Goal: Task Accomplishment & Management: Manage account settings

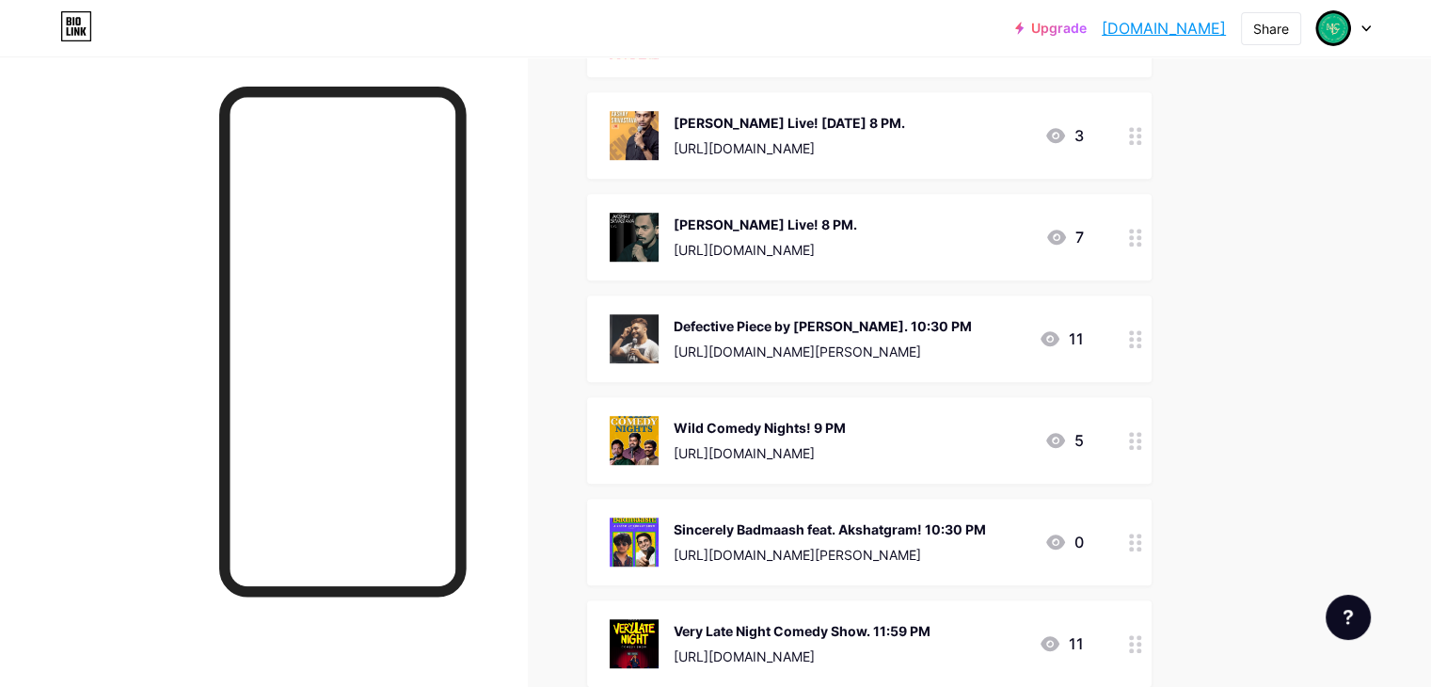
scroll to position [1223, 0]
click at [1152, 403] on div at bounding box center [1136, 439] width 32 height 87
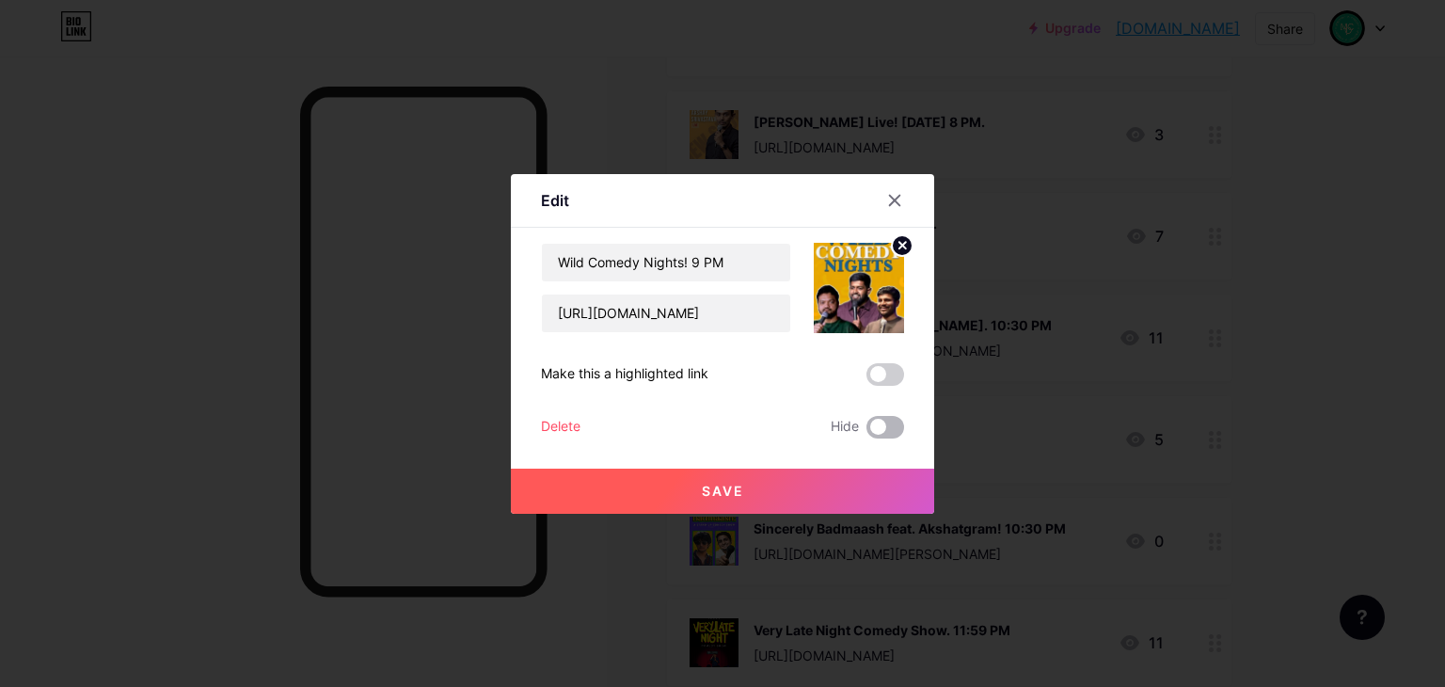
click at [897, 421] on span at bounding box center [886, 427] width 38 height 23
click at [867, 432] on input "checkbox" at bounding box center [867, 432] width 0 height 0
click at [875, 479] on button "Save" at bounding box center [722, 491] width 423 height 45
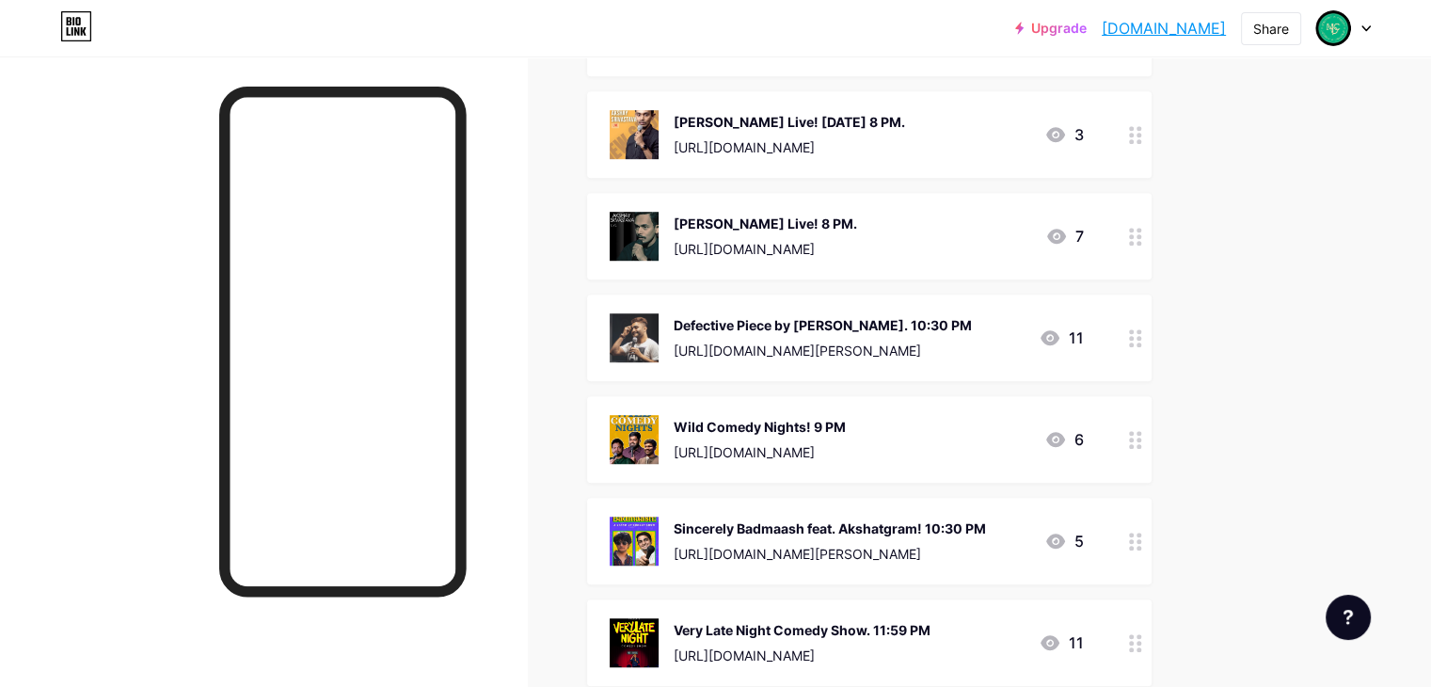
click at [1142, 533] on icon at bounding box center [1135, 542] width 13 height 18
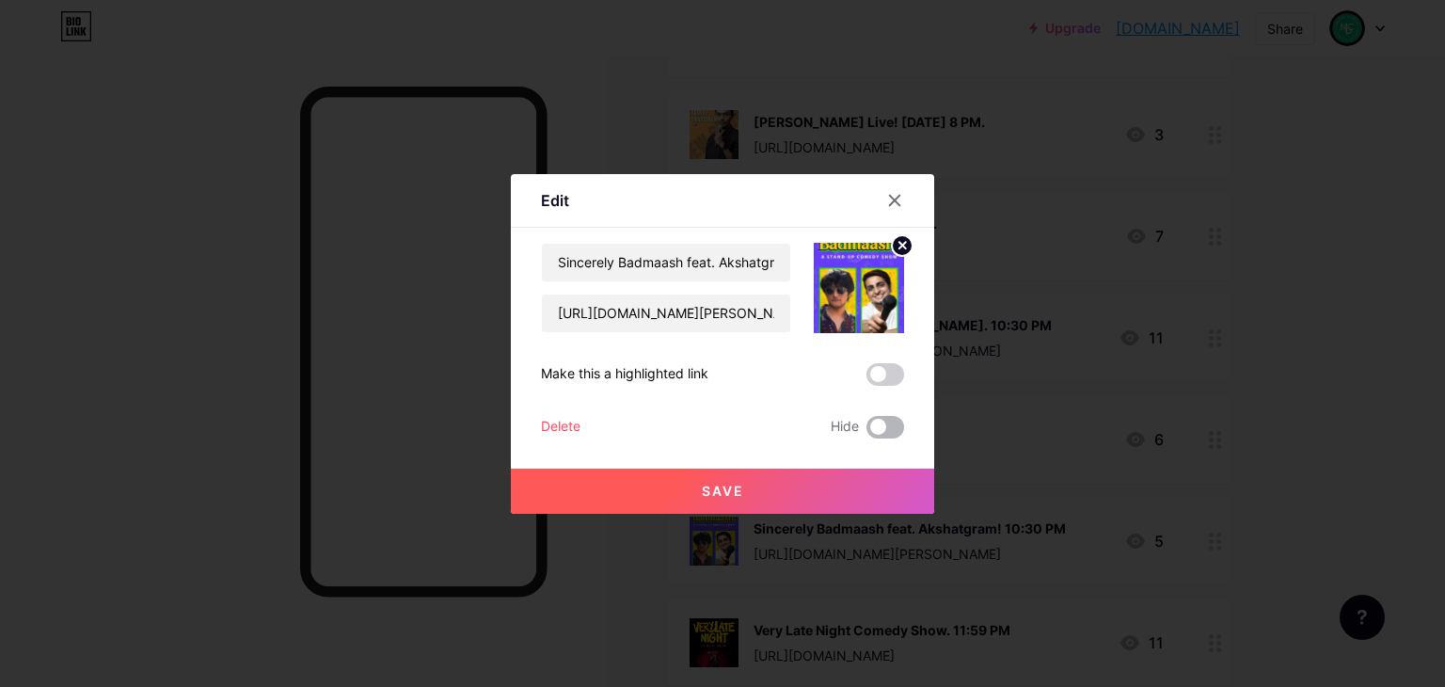
click at [895, 416] on span at bounding box center [886, 427] width 38 height 23
click at [867, 432] on input "checkbox" at bounding box center [867, 432] width 0 height 0
click at [914, 494] on button "Save" at bounding box center [722, 491] width 423 height 45
click at [1359, 384] on div at bounding box center [722, 343] width 1445 height 687
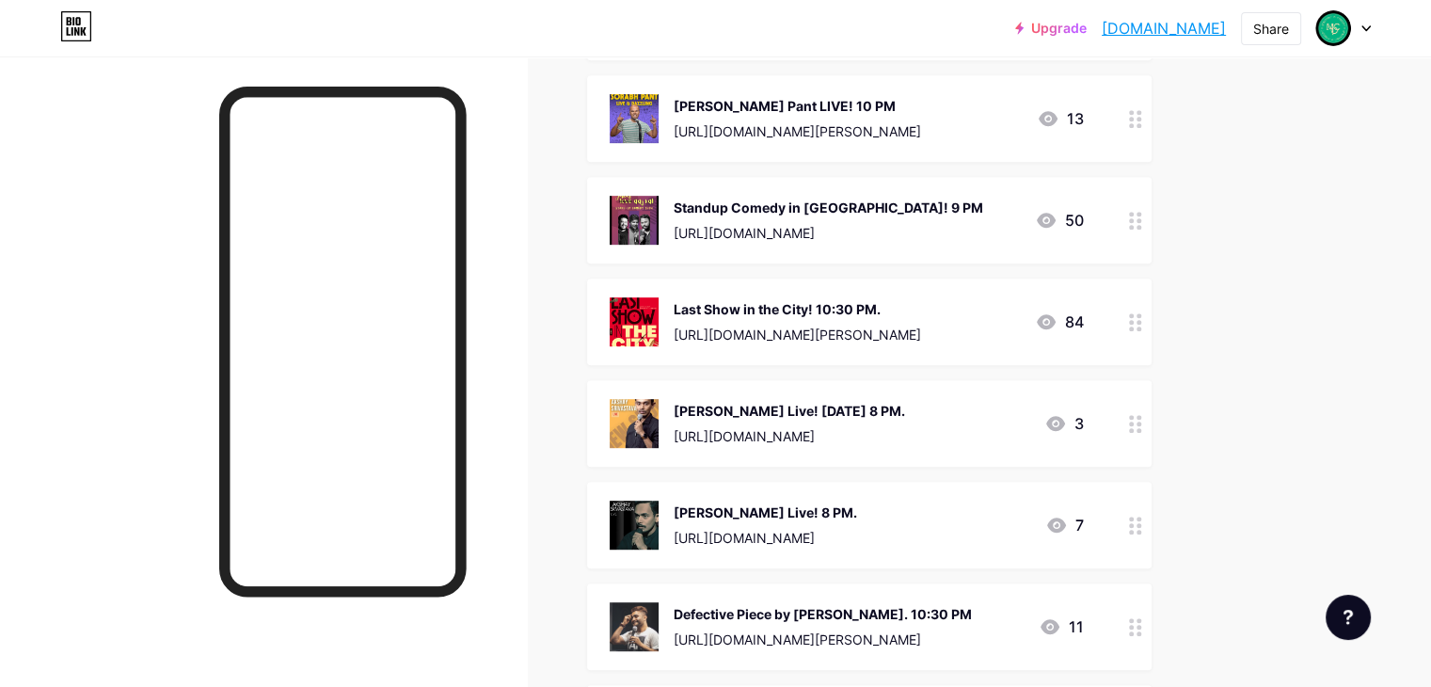
scroll to position [847, 0]
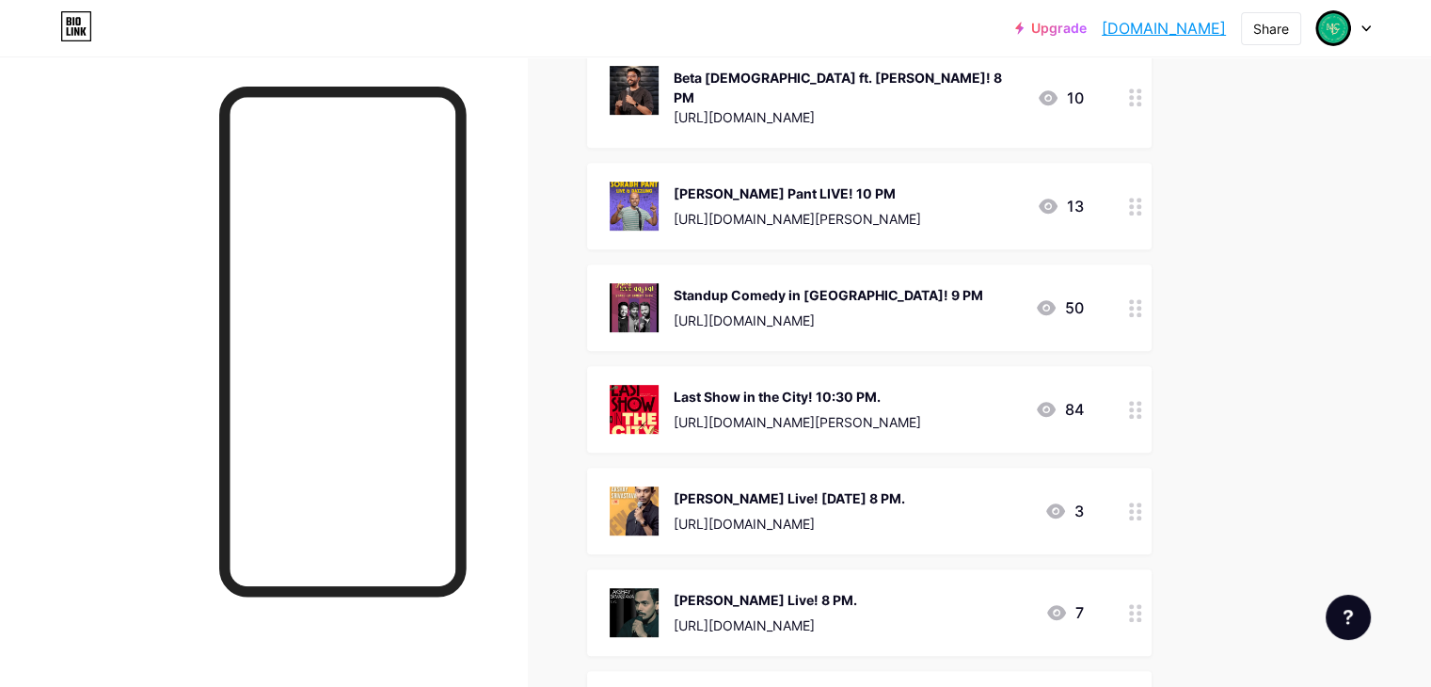
click at [856, 285] on div "Standup Comedy in [GEOGRAPHIC_DATA]! 9 PM" at bounding box center [829, 295] width 310 height 20
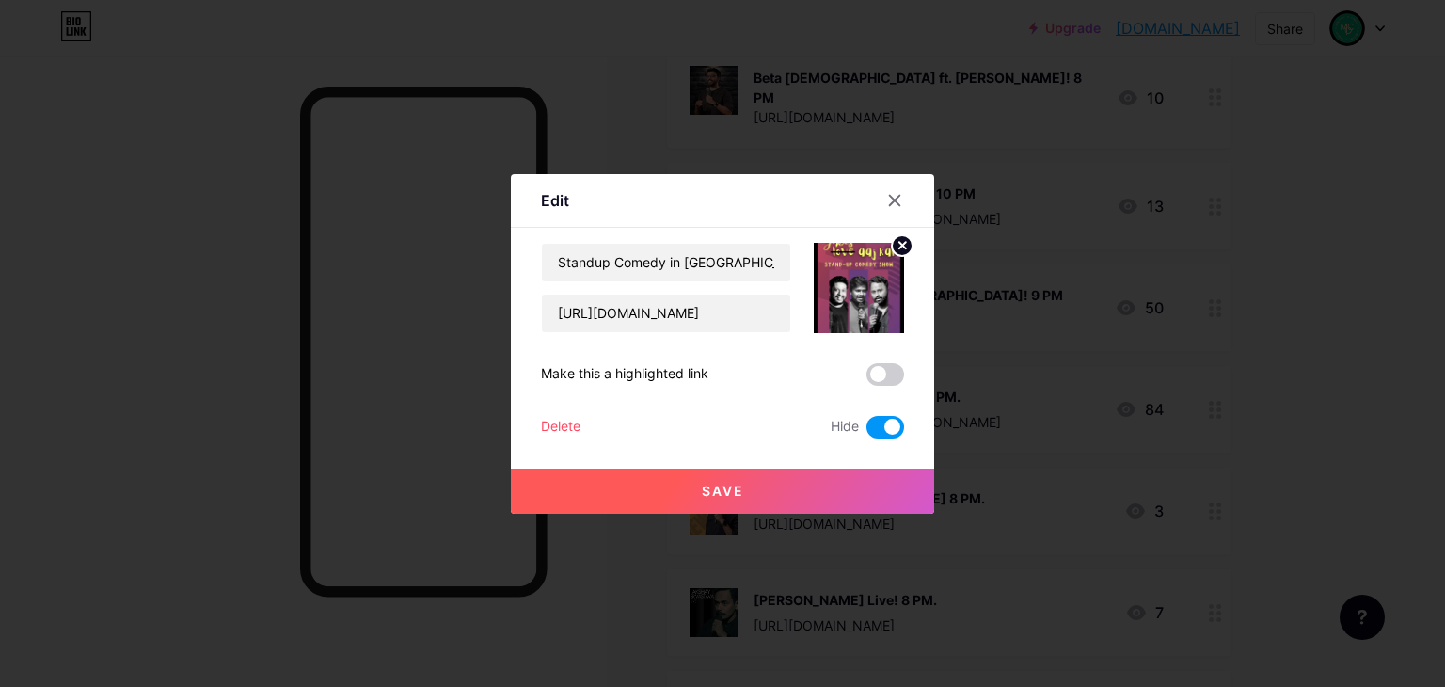
click at [889, 433] on span at bounding box center [886, 427] width 38 height 23
click at [867, 432] on input "checkbox" at bounding box center [867, 432] width 0 height 0
click at [866, 490] on button "Save" at bounding box center [722, 491] width 423 height 45
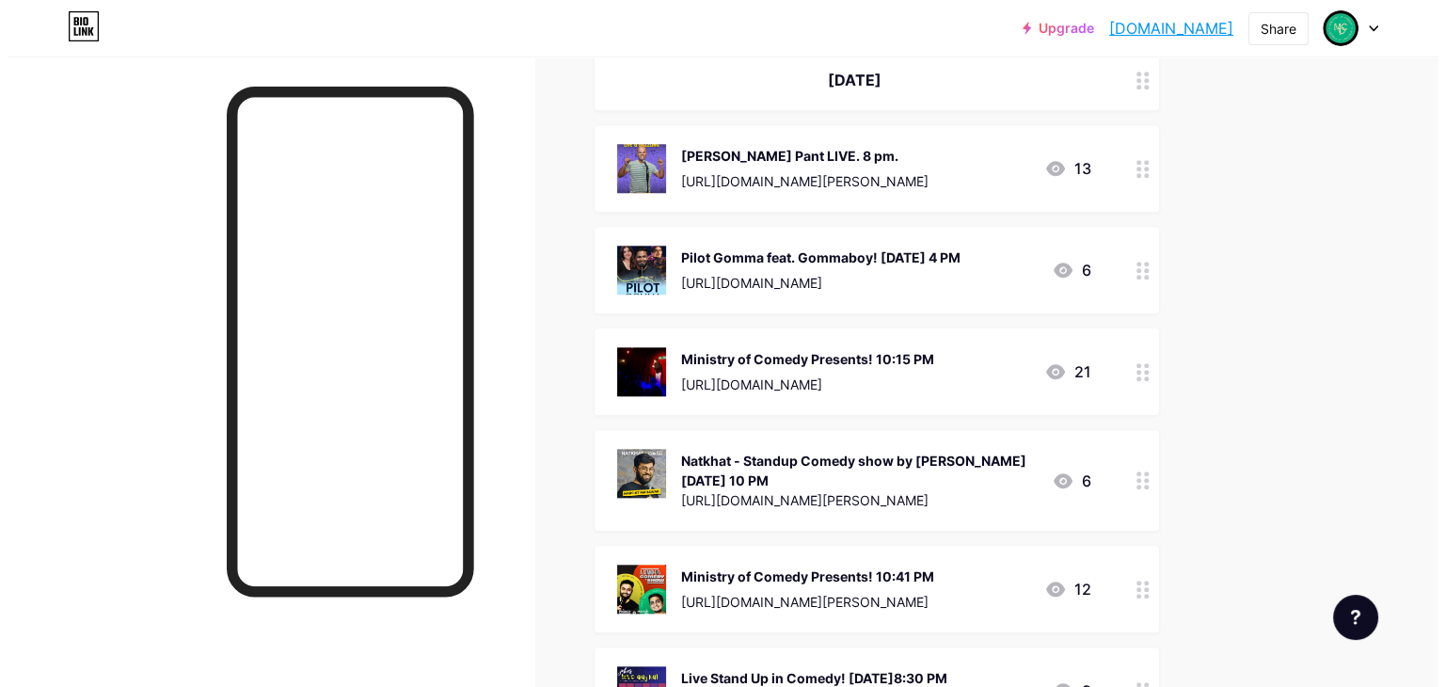
scroll to position [1882, 0]
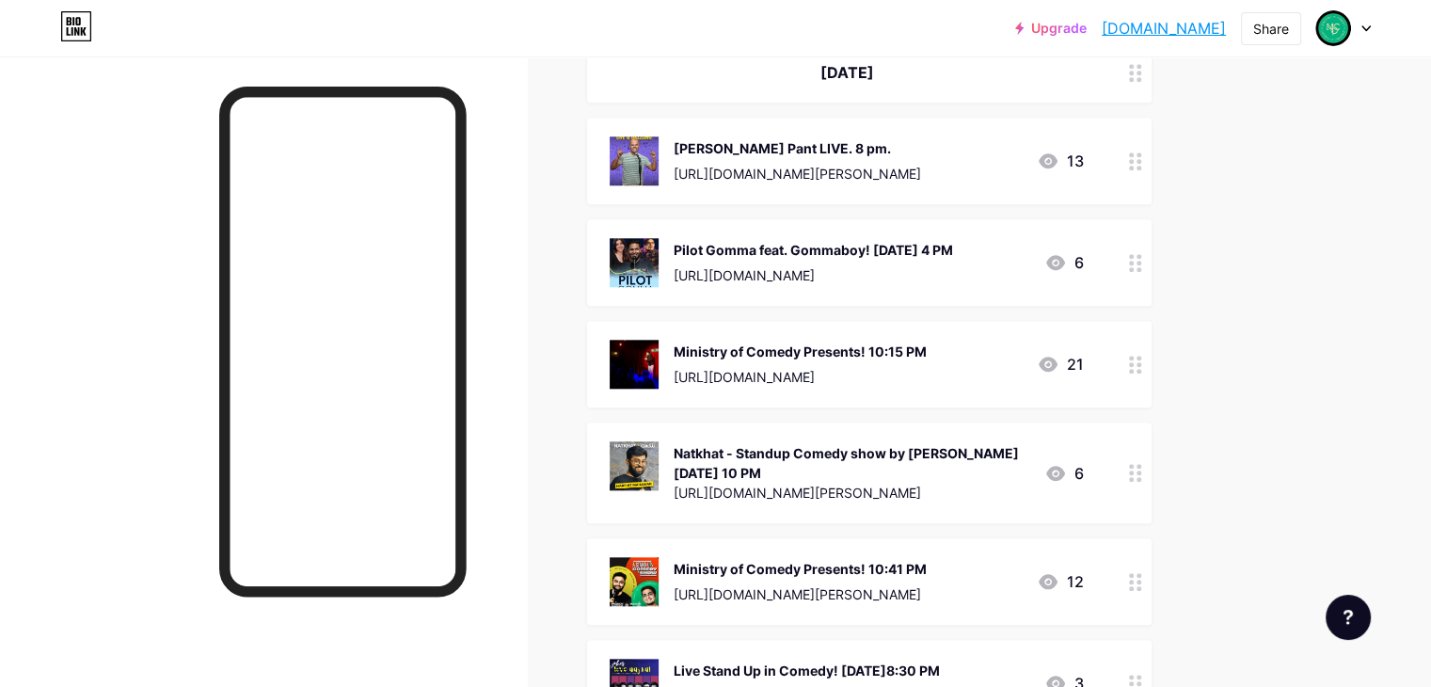
click at [844, 342] on div "Ministry of Comedy Presents! 10:15 PM" at bounding box center [800, 352] width 253 height 20
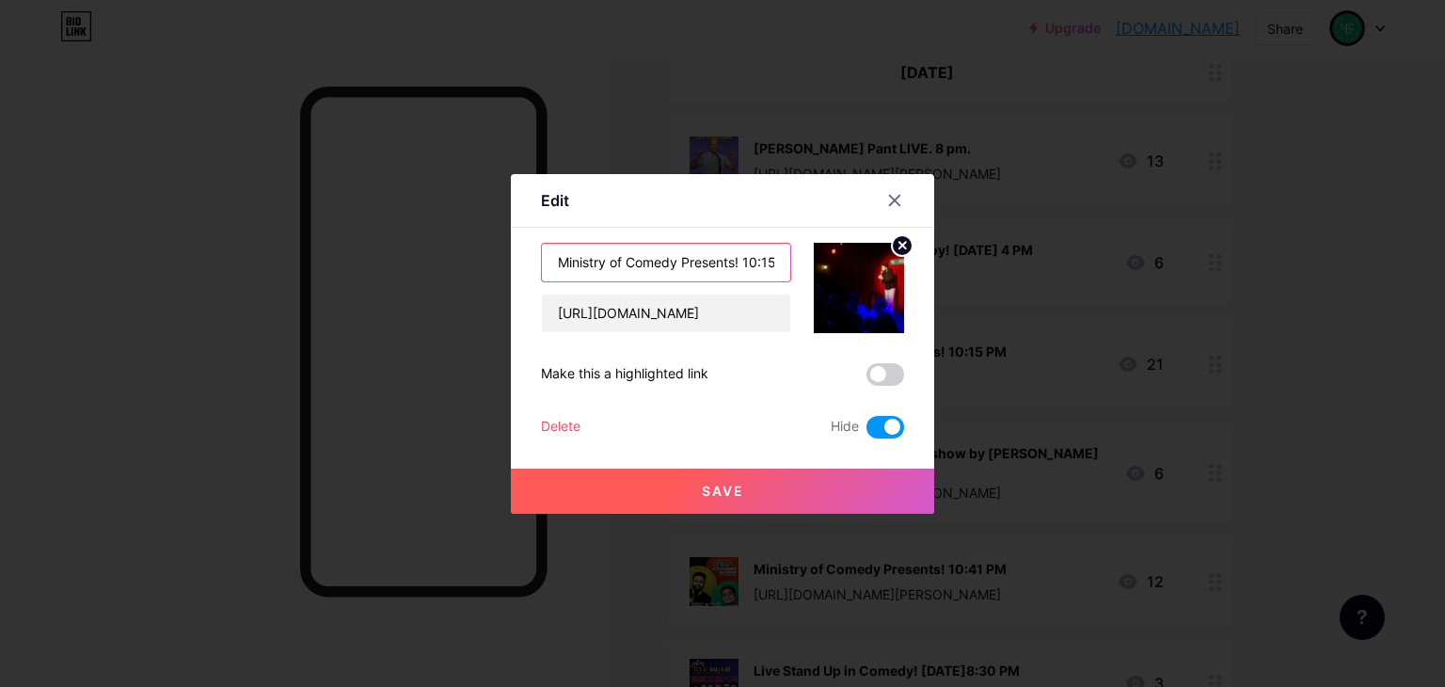
scroll to position [0, 25]
drag, startPoint x: 764, startPoint y: 267, endPoint x: 750, endPoint y: 254, distance: 19.3
click at [750, 254] on input "Ministry of Comedy Presents! 10:15 PM" at bounding box center [666, 263] width 248 height 38
type input "Ministry of Comedy Presents! 10:30 PM"
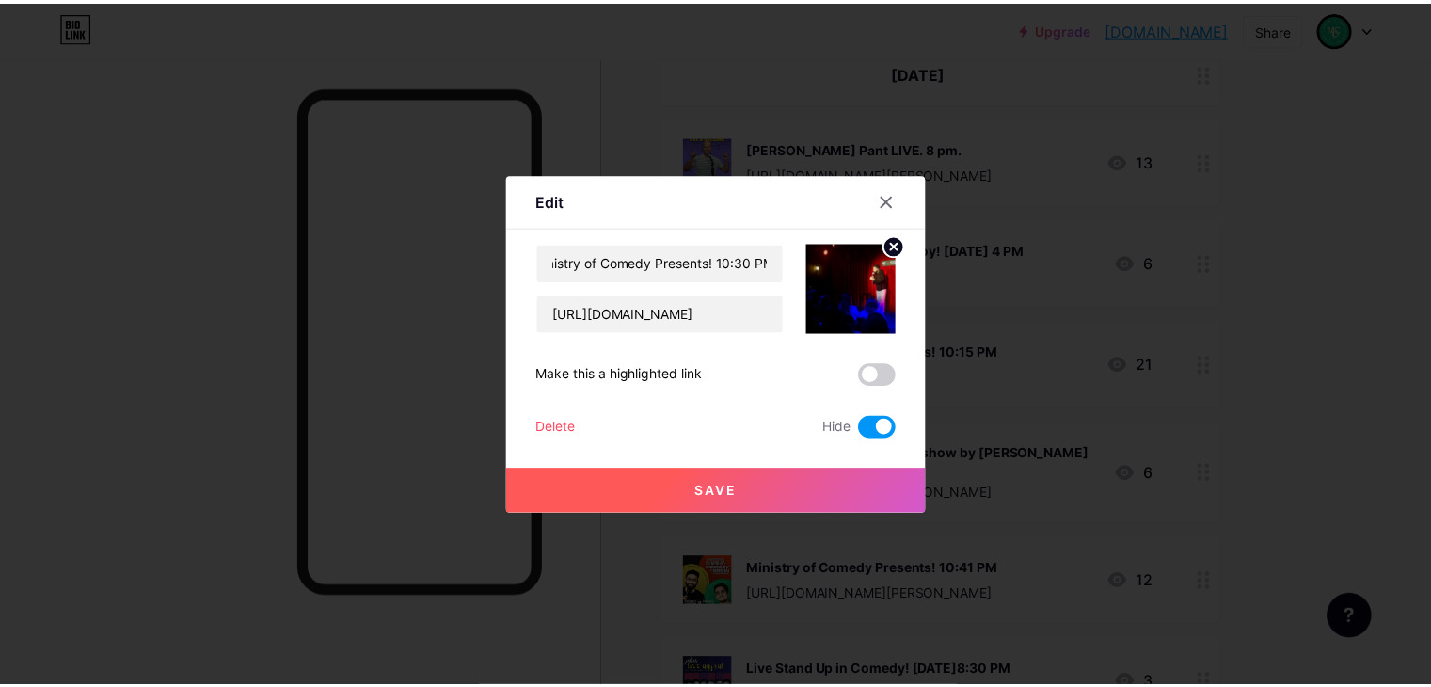
scroll to position [0, 0]
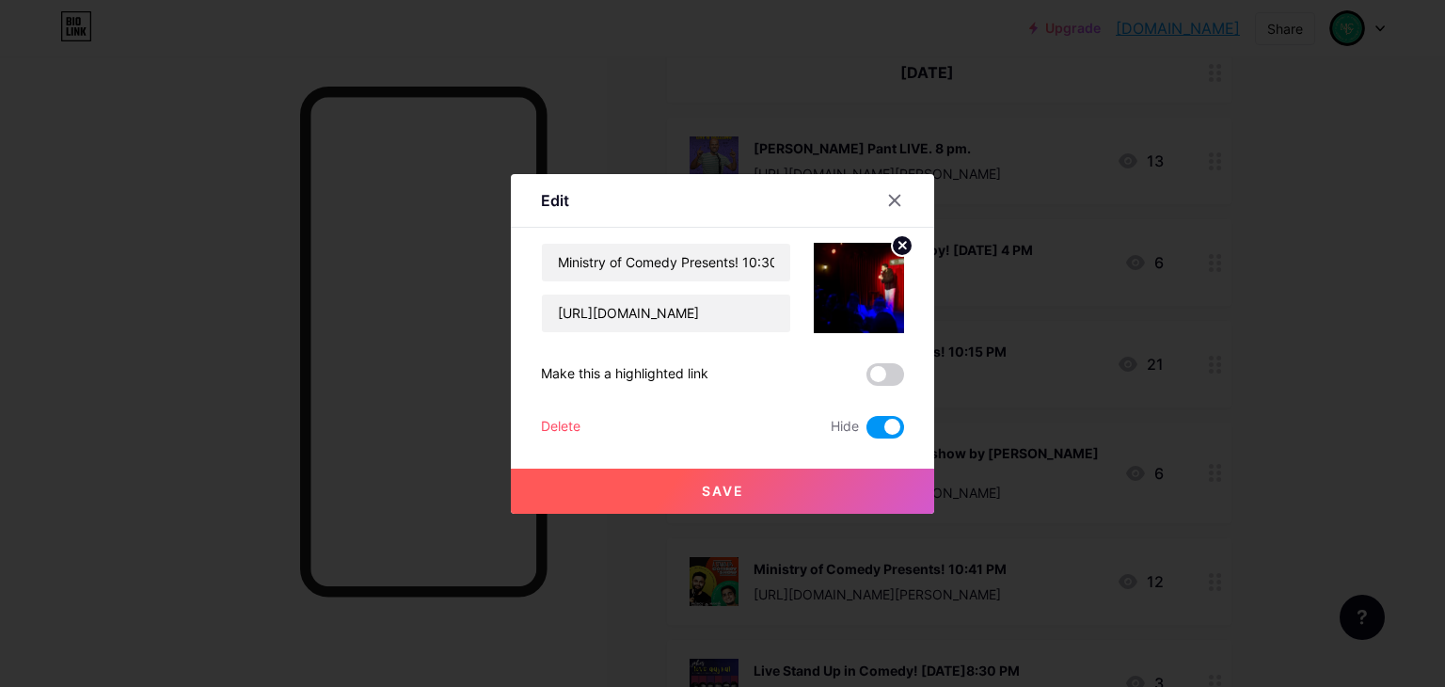
click at [889, 419] on span at bounding box center [886, 427] width 38 height 23
click at [867, 432] on input "checkbox" at bounding box center [867, 432] width 0 height 0
click at [908, 491] on button "Save" at bounding box center [722, 491] width 423 height 45
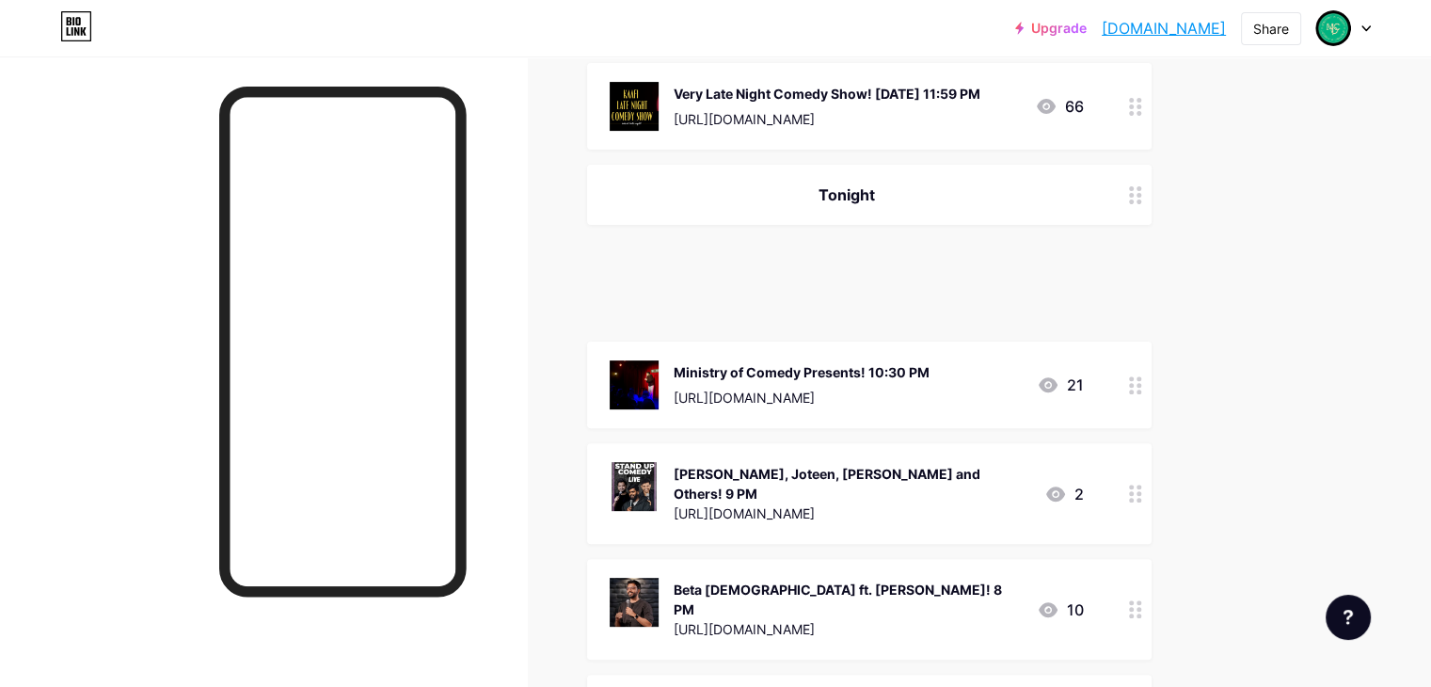
scroll to position [541, 0]
